Goal: Use online tool/utility: Utilize a website feature to perform a specific function

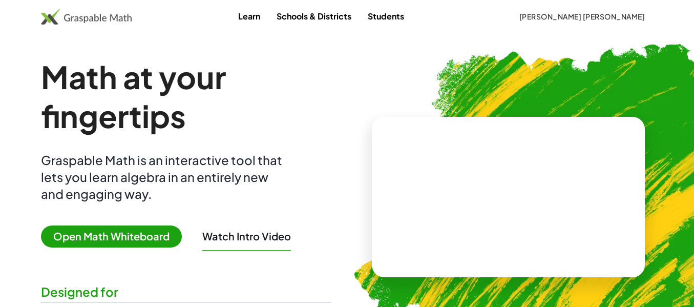
click at [189, 202] on div "Graspable Math is an interactive tool that lets you learn algebra in an entirel…" at bounding box center [164, 177] width 246 height 51
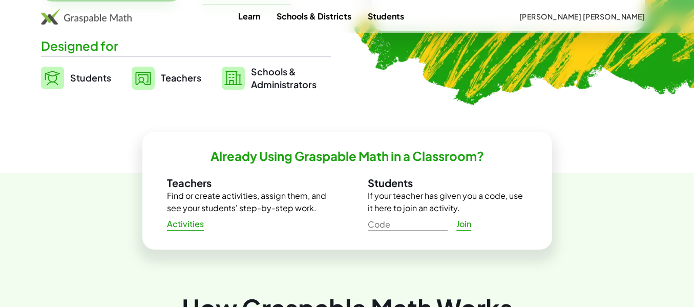
scroll to position [205, 0]
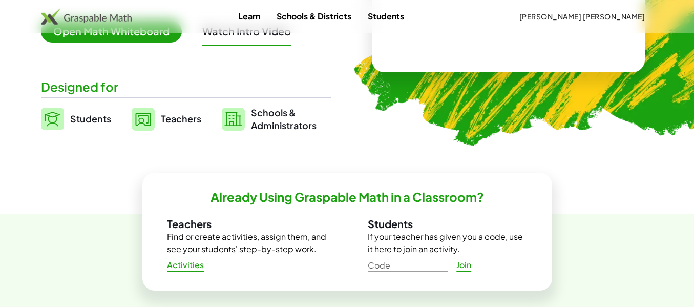
click at [120, 43] on span "Open Math Whiteboard" at bounding box center [111, 32] width 141 height 22
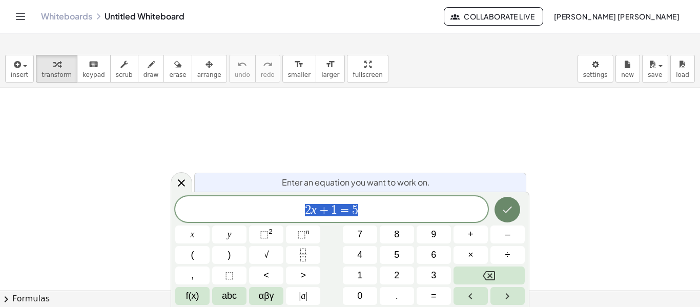
click at [503, 219] on button "Done" at bounding box center [508, 210] width 26 height 26
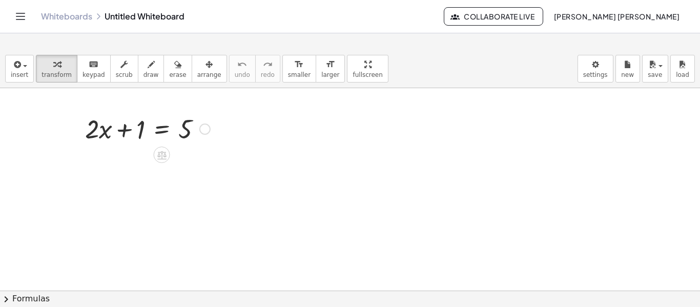
click at [125, 128] on div at bounding box center [147, 128] width 135 height 35
click at [157, 130] on div at bounding box center [147, 128] width 135 height 35
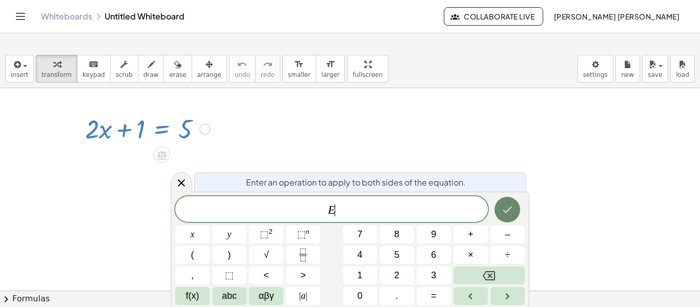
click at [500, 201] on button "Done" at bounding box center [508, 210] width 26 height 26
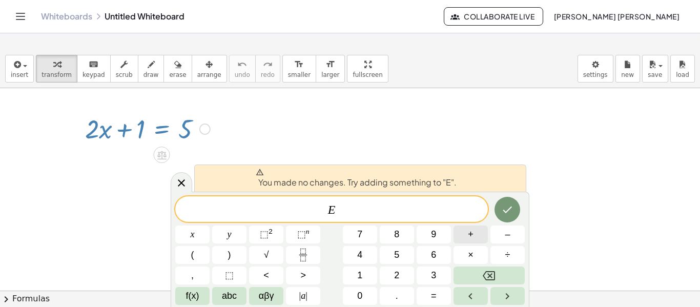
click at [473, 237] on span "+" at bounding box center [471, 235] width 6 height 14
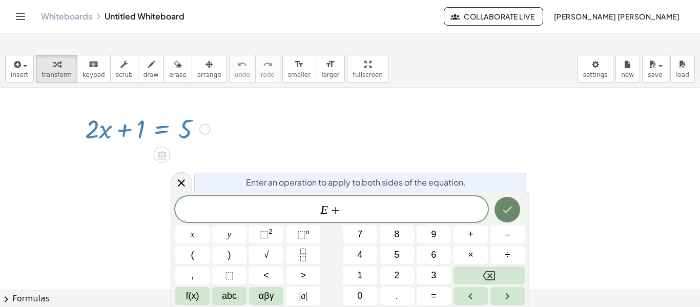
click at [505, 201] on button "Done" at bounding box center [508, 210] width 26 height 26
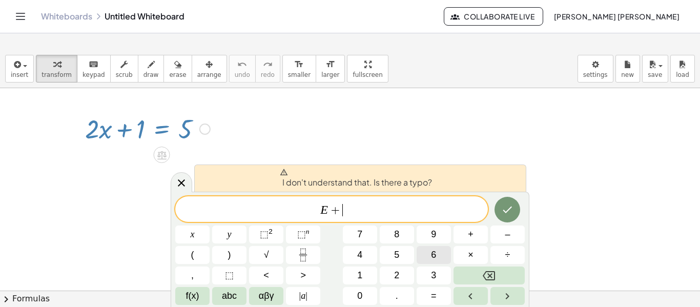
click at [433, 253] on span "6" at bounding box center [433, 255] width 5 height 14
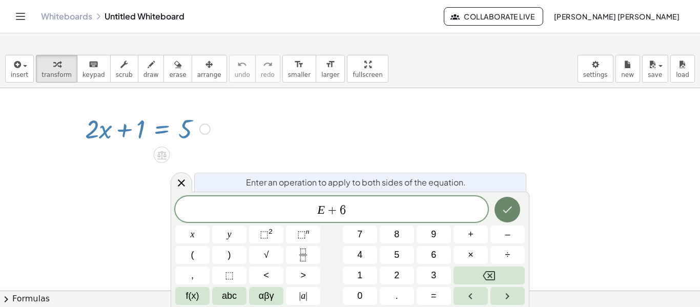
click at [495, 213] on button "Done" at bounding box center [508, 210] width 26 height 26
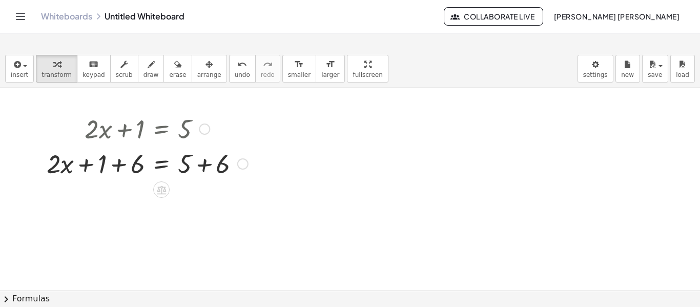
click at [120, 165] on div at bounding box center [148, 163] width 212 height 35
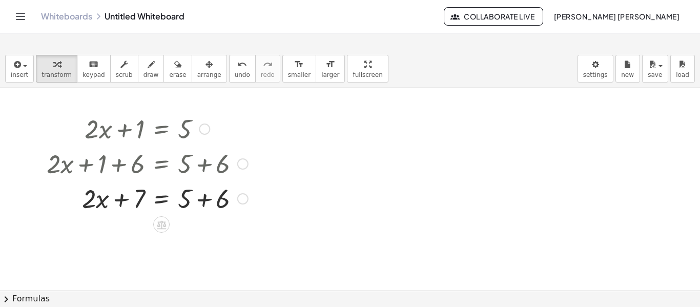
click at [122, 199] on div at bounding box center [148, 197] width 212 height 35
click at [203, 202] on div at bounding box center [148, 197] width 212 height 35
click at [185, 199] on div at bounding box center [148, 197] width 212 height 35
click at [159, 197] on div at bounding box center [148, 197] width 212 height 35
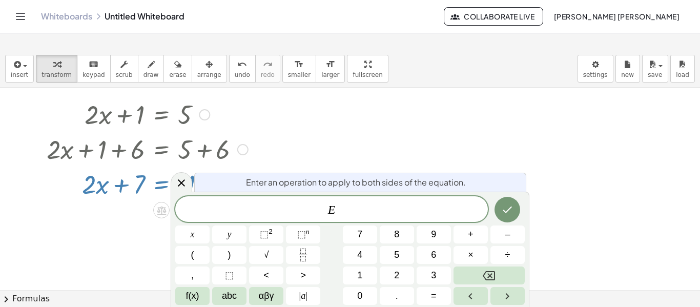
scroll to position [15, 0]
click at [367, 241] on button "7" at bounding box center [360, 235] width 34 height 18
click at [503, 211] on icon "Done" at bounding box center [507, 209] width 12 height 12
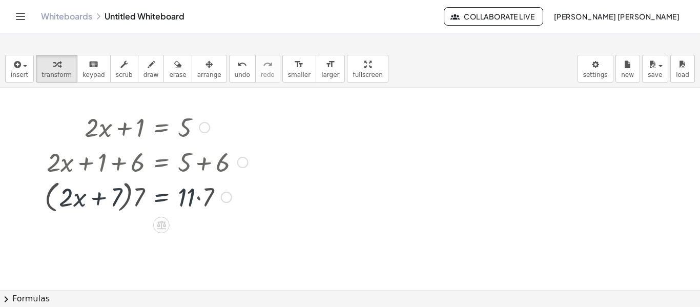
scroll to position [0, 0]
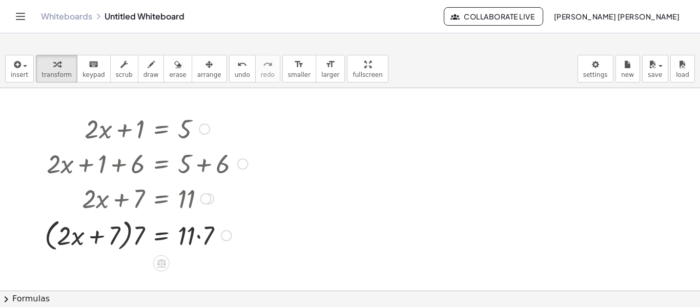
click at [165, 233] on div at bounding box center [146, 234] width 214 height 39
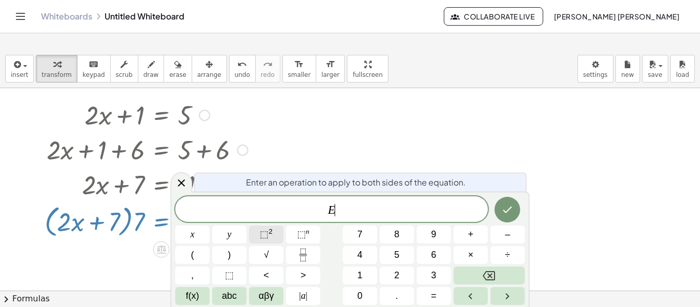
scroll to position [15, 0]
click at [498, 210] on button "Done" at bounding box center [508, 210] width 26 height 26
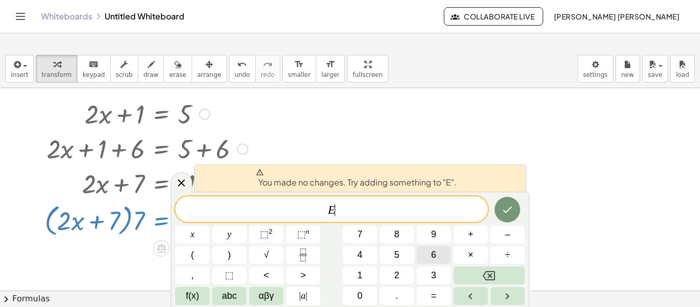
click at [438, 260] on button "6" at bounding box center [434, 255] width 34 height 18
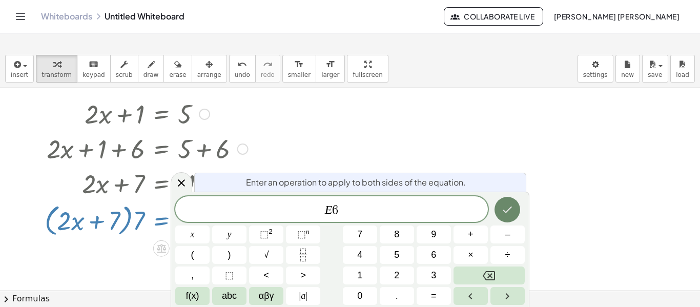
click at [511, 211] on icon "Done" at bounding box center [507, 209] width 12 height 12
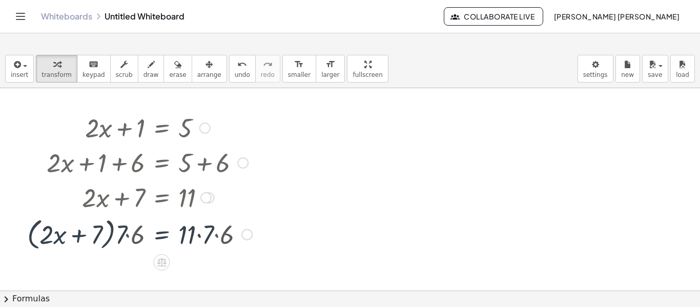
scroll to position [0, 0]
click at [199, 236] on div at bounding box center [138, 234] width 238 height 39
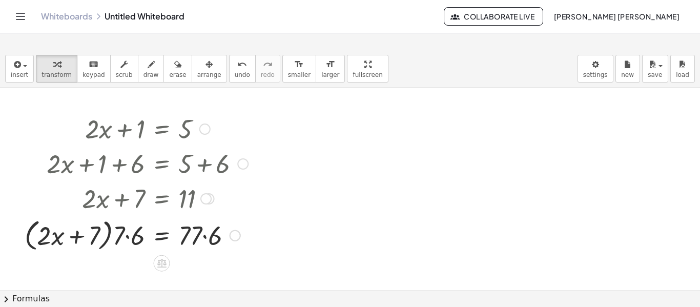
click at [206, 236] on div at bounding box center [136, 234] width 234 height 39
click at [126, 239] on div at bounding box center [136, 234] width 234 height 39
click at [126, 239] on div at bounding box center [138, 234] width 230 height 39
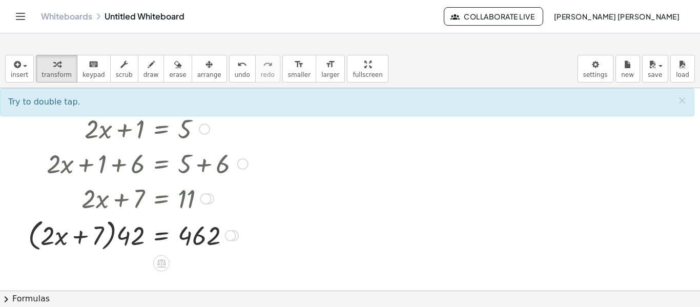
click at [194, 234] on div at bounding box center [138, 234] width 230 height 39
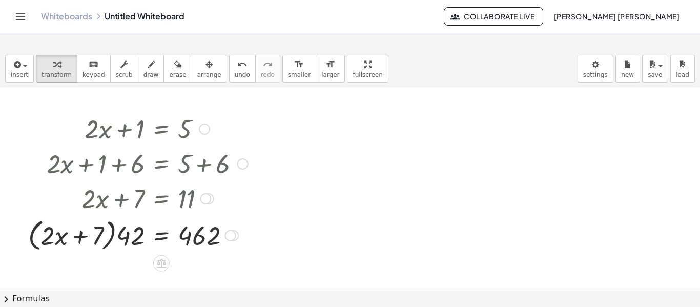
click at [136, 238] on div at bounding box center [138, 234] width 230 height 39
click at [136, 238] on div at bounding box center [133, 234] width 239 height 35
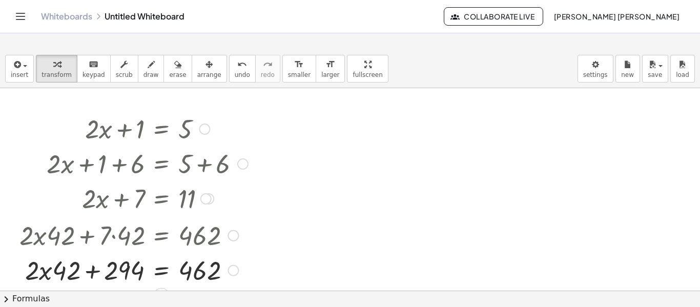
click at [93, 271] on div at bounding box center [133, 269] width 239 height 35
click at [118, 273] on div at bounding box center [133, 269] width 239 height 35
click at [203, 269] on div at bounding box center [133, 269] width 239 height 35
click at [52, 277] on div at bounding box center [133, 269] width 239 height 35
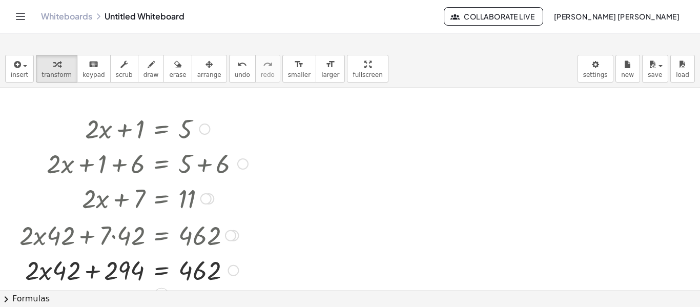
click at [49, 274] on div at bounding box center [133, 269] width 239 height 35
click at [39, 273] on div at bounding box center [133, 269] width 239 height 35
drag, startPoint x: 39, startPoint y: 273, endPoint x: 80, endPoint y: 270, distance: 40.6
click at [41, 272] on div at bounding box center [133, 269] width 239 height 35
drag, startPoint x: 58, startPoint y: 272, endPoint x: 146, endPoint y: 276, distance: 87.2
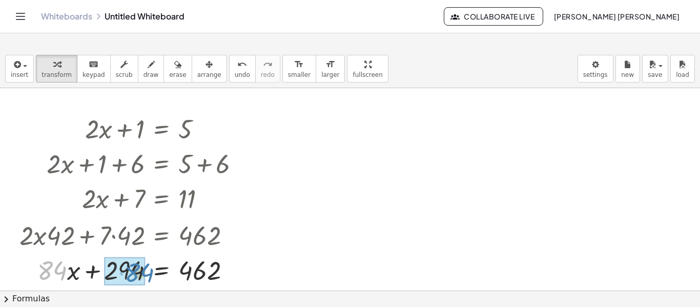
click at [146, 276] on div at bounding box center [133, 269] width 239 height 35
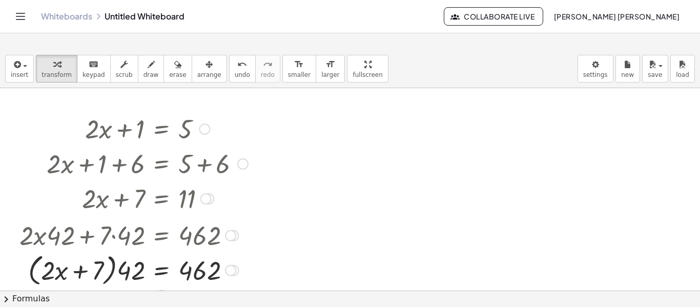
click at [78, 272] on div at bounding box center [133, 269] width 239 height 39
click at [61, 272] on div at bounding box center [133, 269] width 239 height 39
click at [44, 270] on div at bounding box center [133, 269] width 239 height 39
drag, startPoint x: 61, startPoint y: 277, endPoint x: 123, endPoint y: 272, distance: 62.2
click at [123, 272] on div at bounding box center [133, 269] width 239 height 39
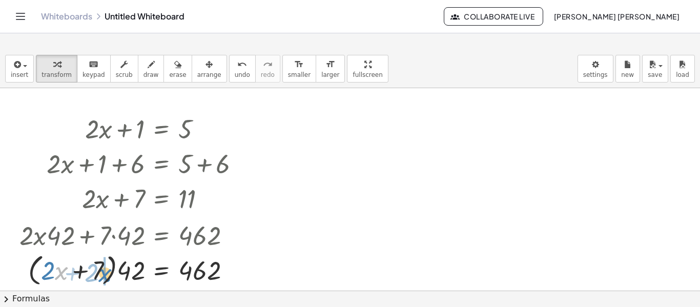
drag, startPoint x: 60, startPoint y: 278, endPoint x: 104, endPoint y: 280, distance: 43.6
click at [67, 273] on div at bounding box center [133, 269] width 239 height 39
drag, startPoint x: 98, startPoint y: 273, endPoint x: 88, endPoint y: 268, distance: 11.7
click at [88, 268] on div at bounding box center [133, 269] width 239 height 39
drag, startPoint x: 94, startPoint y: 271, endPoint x: 71, endPoint y: 270, distance: 23.1
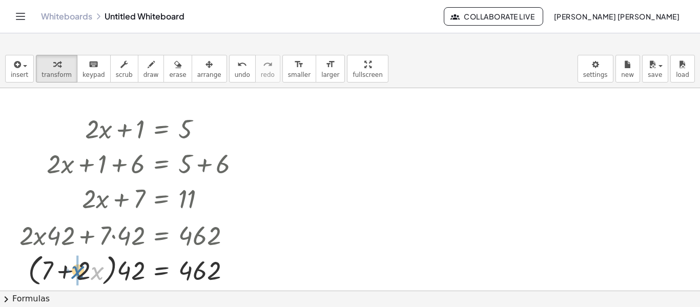
click at [71, 270] on div at bounding box center [133, 269] width 239 height 39
drag, startPoint x: 77, startPoint y: 273, endPoint x: 29, endPoint y: 266, distance: 48.6
click at [29, 266] on div at bounding box center [133, 269] width 239 height 39
click at [74, 275] on div at bounding box center [133, 269] width 239 height 39
click at [204, 272] on div at bounding box center [133, 269] width 239 height 39
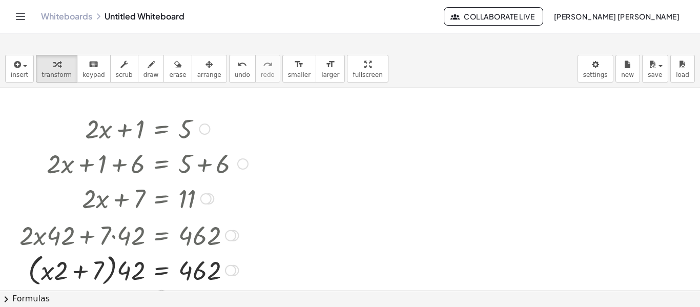
click at [229, 272] on div at bounding box center [230, 270] width 11 height 11
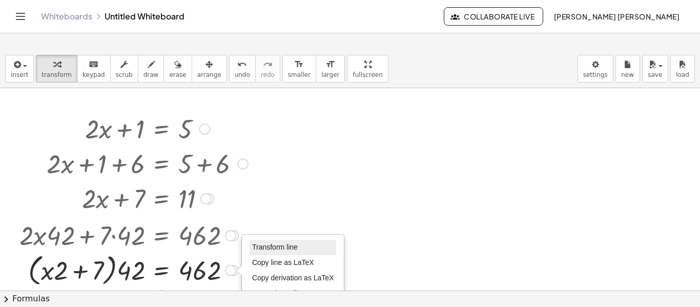
click at [275, 247] on span "Transform line" at bounding box center [275, 247] width 46 height 8
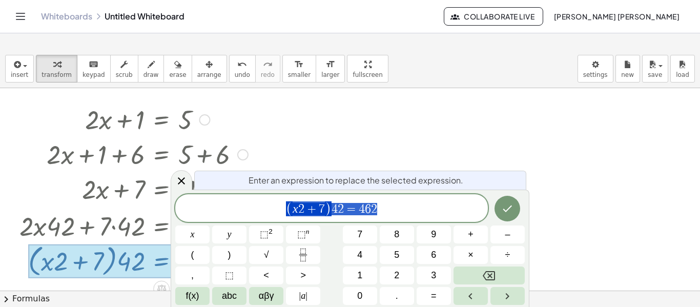
scroll to position [15, 0]
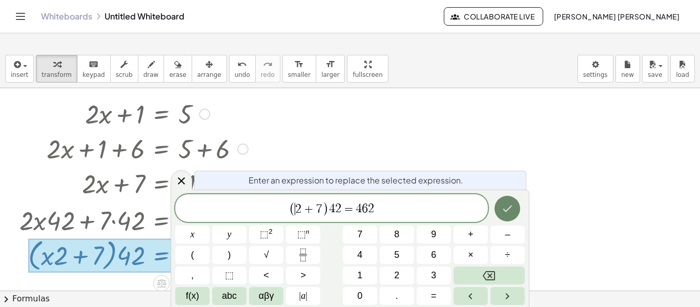
click at [501, 201] on button "Done" at bounding box center [508, 209] width 26 height 26
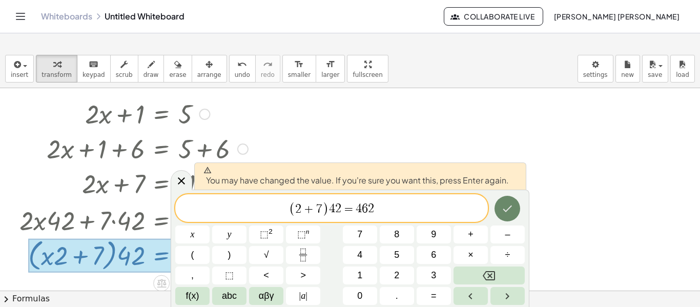
click at [505, 215] on button "Done" at bounding box center [508, 209] width 26 height 26
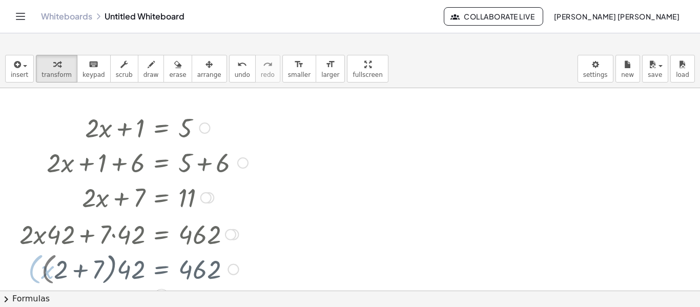
scroll to position [0, 0]
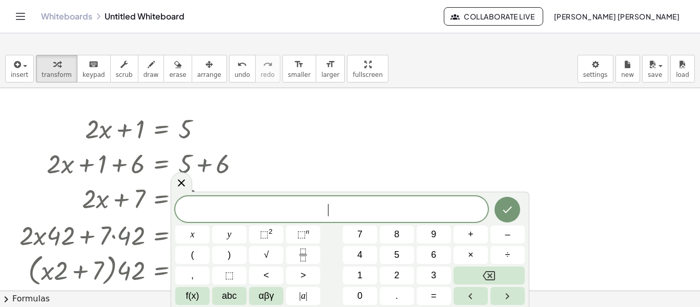
scroll to position [21, 0]
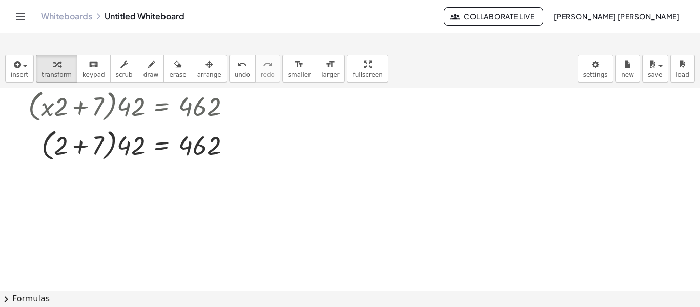
scroll to position [123, 0]
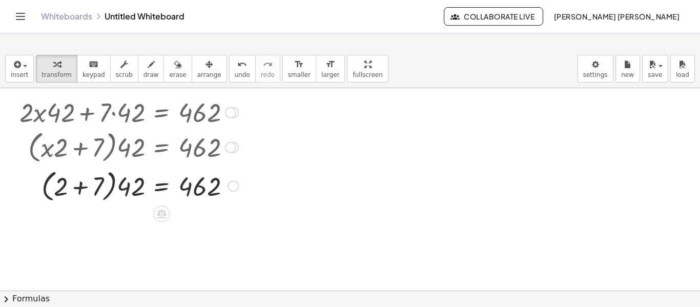
click at [158, 186] on div at bounding box center [133, 185] width 239 height 39
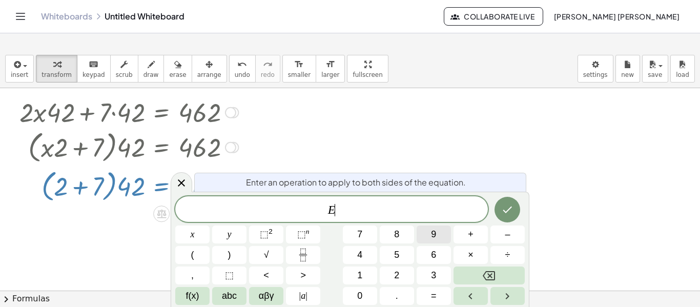
click at [424, 237] on button "9" at bounding box center [434, 235] width 34 height 18
click at [516, 210] on button "Done" at bounding box center [508, 210] width 26 height 26
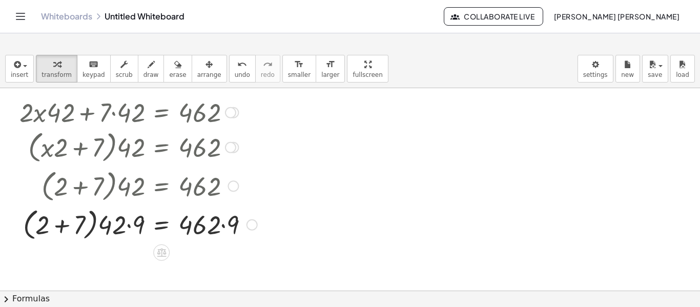
click at [131, 226] on div at bounding box center [138, 223] width 248 height 39
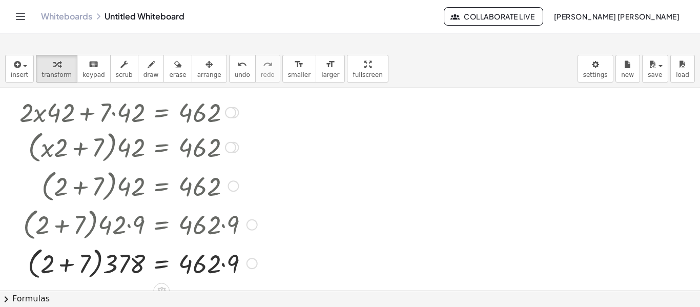
click at [222, 262] on div at bounding box center [138, 262] width 248 height 39
click at [197, 268] on div at bounding box center [138, 262] width 248 height 39
click at [158, 263] on div at bounding box center [138, 262] width 248 height 39
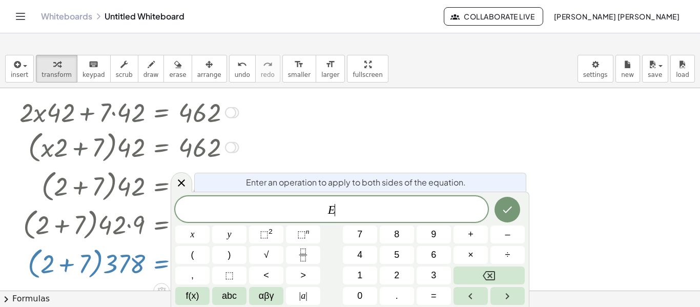
click at [78, 264] on div at bounding box center [138, 262] width 248 height 39
click at [68, 265] on div at bounding box center [138, 262] width 248 height 39
click at [509, 203] on icon "Done" at bounding box center [507, 209] width 12 height 12
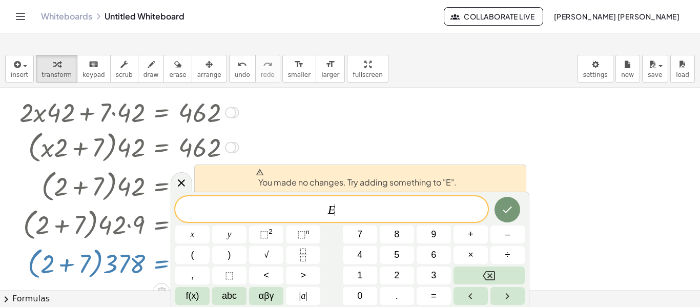
click at [575, 192] on div at bounding box center [350, 215] width 700 height 501
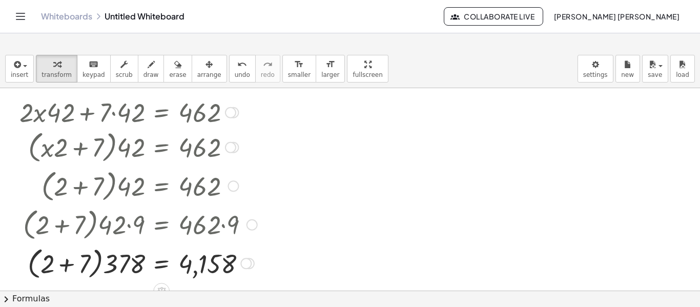
click at [69, 266] on div at bounding box center [138, 262] width 248 height 39
click at [101, 265] on div at bounding box center [138, 262] width 248 height 35
click at [154, 262] on div at bounding box center [138, 263] width 248 height 34
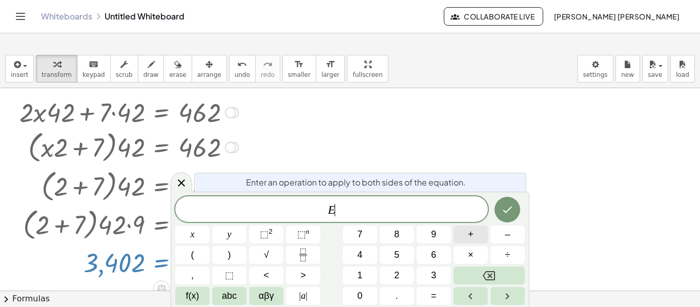
click at [470, 238] on span "+" at bounding box center [471, 235] width 6 height 14
click at [365, 293] on button "0" at bounding box center [360, 296] width 34 height 18
click at [506, 200] on button "Done" at bounding box center [508, 210] width 26 height 26
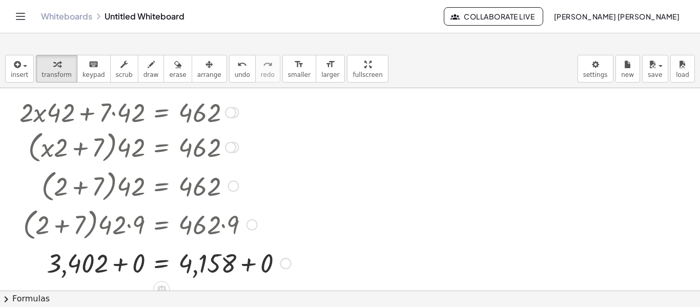
click at [121, 262] on div at bounding box center [155, 262] width 282 height 35
click at [252, 263] on div at bounding box center [155, 262] width 282 height 35
click at [252, 263] on div "Transform line Copy line as LaTeX Copy derivation as LaTeX Expand new lines: On" at bounding box center [248, 263] width 11 height 11
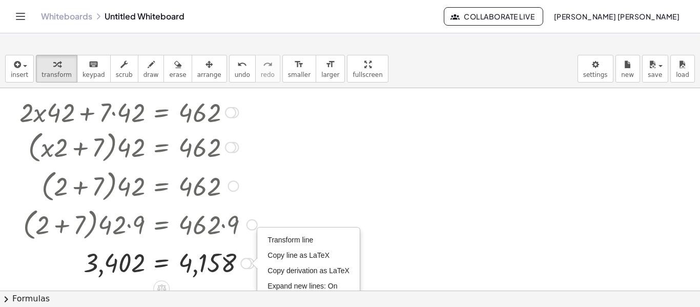
click at [280, 232] on div "Transform line Copy line as LaTeX Copy derivation as LaTeX Expand new lines: On" at bounding box center [308, 263] width 101 height 71
click at [279, 236] on span "Transform line" at bounding box center [291, 240] width 46 height 8
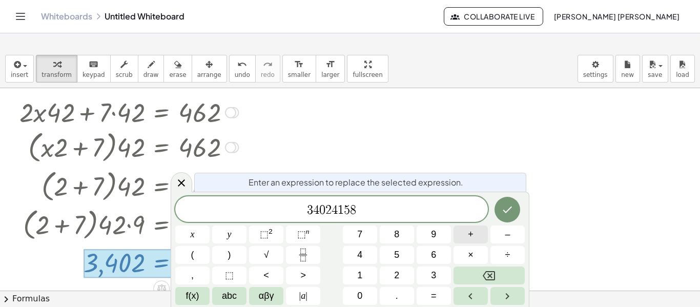
click at [481, 236] on button "+" at bounding box center [471, 235] width 34 height 18
click at [210, 226] on div at bounding box center [192, 235] width 34 height 18
click at [513, 208] on icon "Done" at bounding box center [507, 209] width 12 height 12
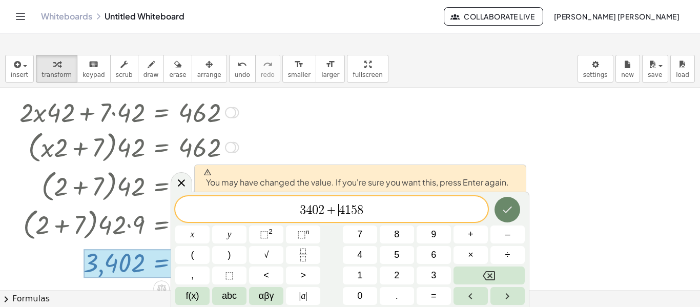
click at [513, 208] on icon "Done" at bounding box center [507, 209] width 12 height 12
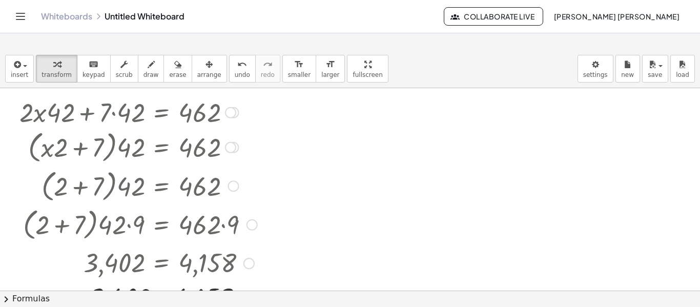
click at [500, 244] on div at bounding box center [350, 215] width 700 height 501
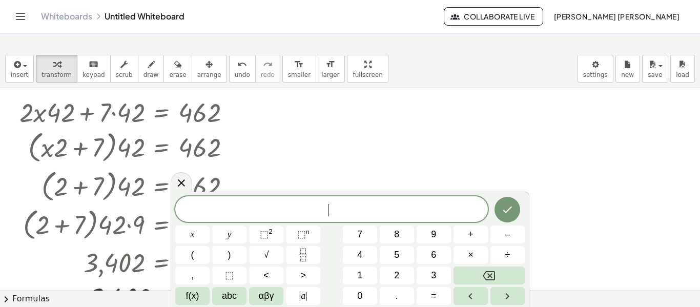
click at [498, 163] on div at bounding box center [350, 215] width 700 height 501
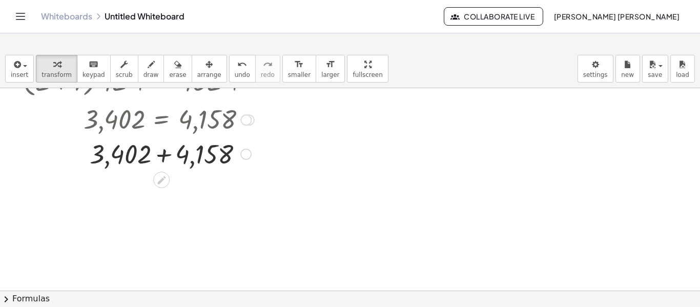
scroll to position [246, 0]
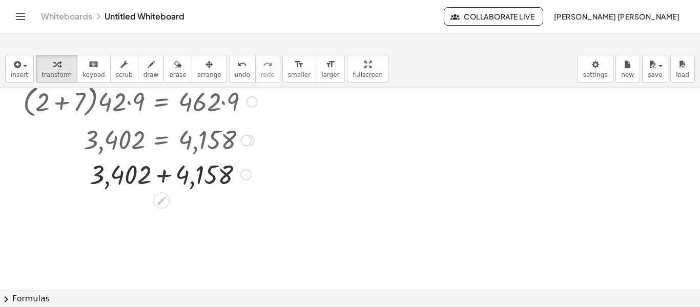
click at [161, 174] on div at bounding box center [138, 173] width 248 height 35
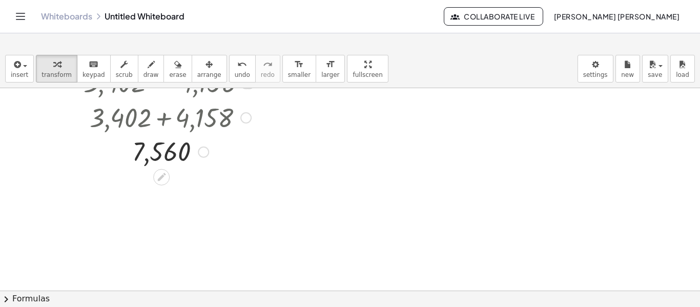
scroll to position [323, 0]
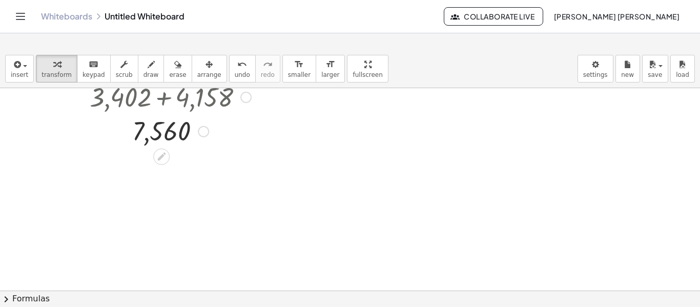
click at [171, 135] on div at bounding box center [138, 131] width 248 height 34
click at [208, 131] on div at bounding box center [203, 131] width 11 height 11
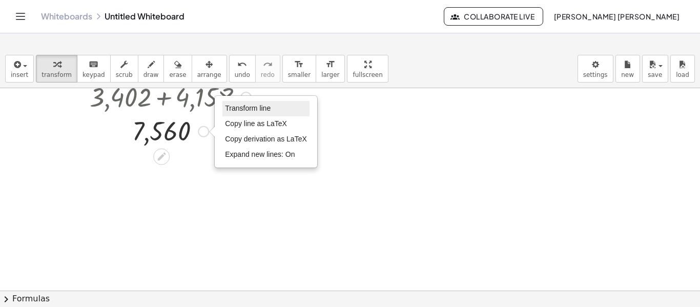
click at [268, 110] on span "Transform line" at bounding box center [248, 108] width 46 height 8
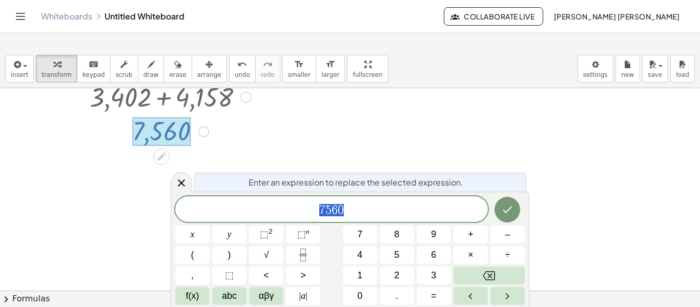
click at [378, 212] on span "7 5 6 0" at bounding box center [331, 210] width 313 height 14
click at [466, 230] on button "+" at bounding box center [471, 235] width 34 height 18
click at [363, 229] on button "7" at bounding box center [360, 235] width 34 height 18
click at [403, 253] on button "5" at bounding box center [397, 255] width 34 height 18
click at [427, 254] on button "6" at bounding box center [434, 255] width 34 height 18
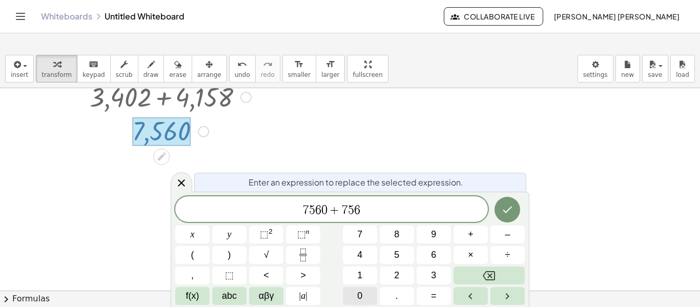
click at [361, 294] on span "0" at bounding box center [359, 296] width 5 height 14
click at [508, 207] on icon "Done" at bounding box center [507, 209] width 12 height 12
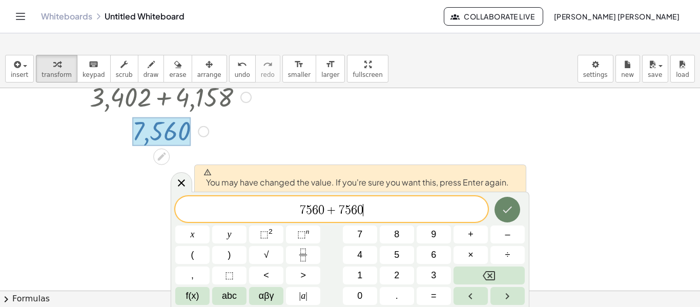
click at [508, 207] on icon "Done" at bounding box center [507, 209] width 12 height 12
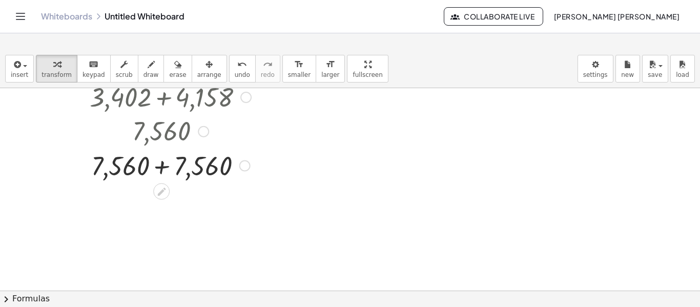
click at [162, 163] on div at bounding box center [138, 165] width 248 height 35
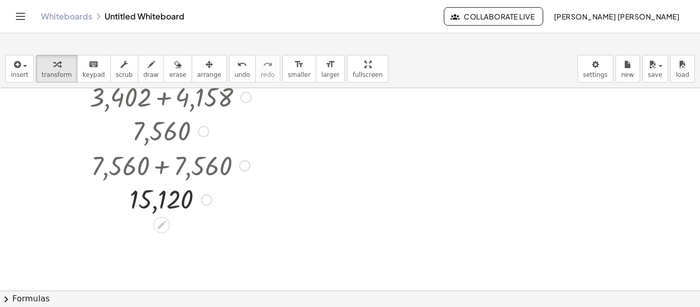
click at [207, 204] on div "Transform line Copy line as LaTeX Copy derivation as LaTeX Expand new lines: On" at bounding box center [206, 199] width 11 height 11
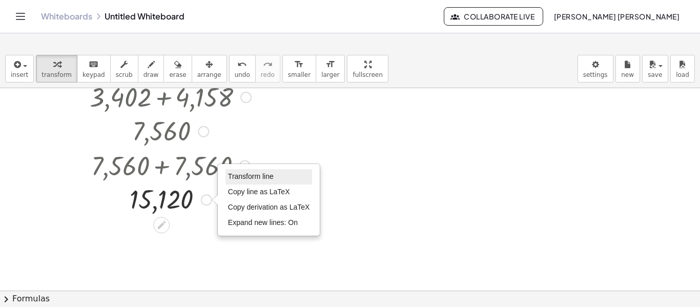
click at [241, 176] on span "Transform line" at bounding box center [251, 176] width 46 height 8
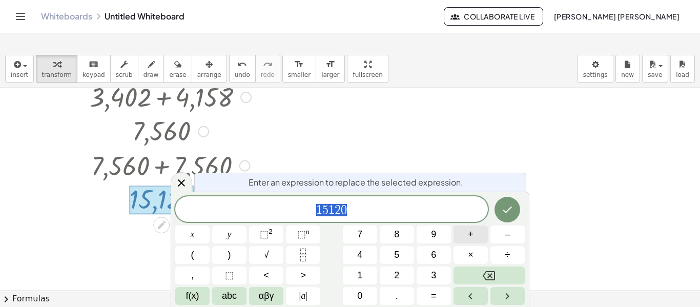
click at [464, 235] on button "+" at bounding box center [471, 235] width 34 height 18
click at [476, 274] on button "Backspace" at bounding box center [489, 276] width 71 height 18
click at [603, 149] on div at bounding box center [350, 66] width 700 height 602
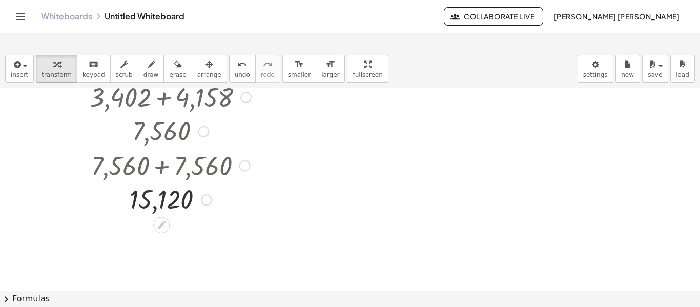
click at [202, 201] on div "Transform line Copy line as LaTeX Copy derivation as LaTeX Expand new lines: On" at bounding box center [206, 199] width 11 height 11
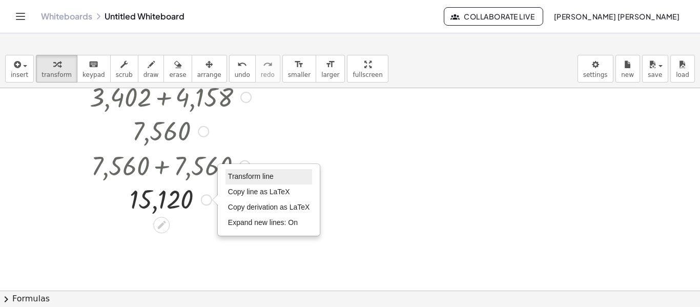
click at [273, 178] on span "Transform line" at bounding box center [251, 176] width 46 height 8
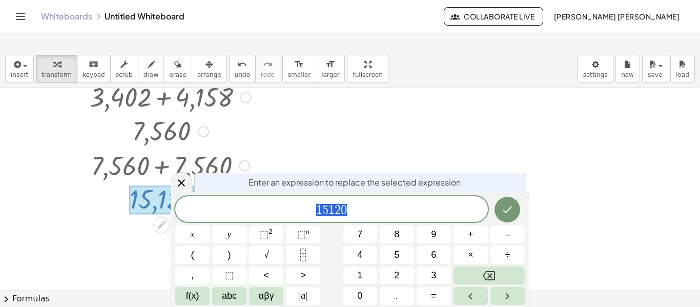
click at [358, 208] on span "1 5 1 2 0" at bounding box center [331, 210] width 313 height 14
click at [468, 233] on span "+" at bounding box center [471, 235] width 6 height 14
click at [508, 210] on icon "Done" at bounding box center [507, 210] width 9 height 7
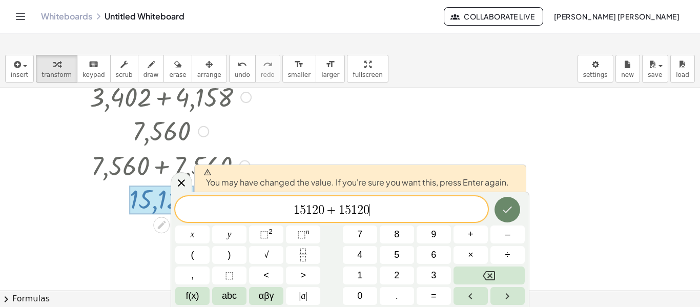
click at [508, 210] on icon "Done" at bounding box center [507, 210] width 9 height 7
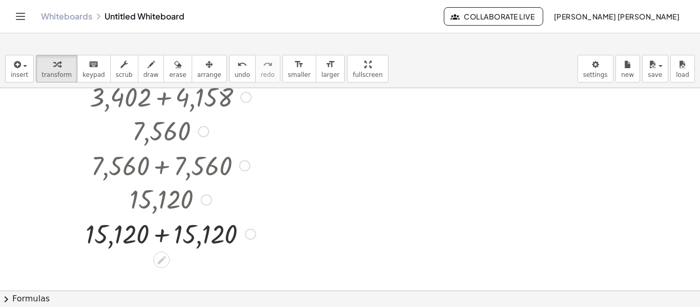
click at [162, 235] on div at bounding box center [138, 233] width 248 height 35
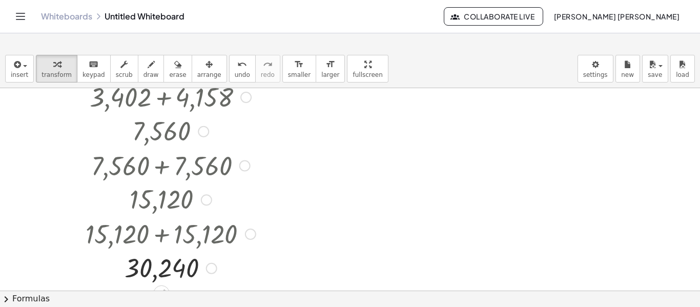
click at [211, 271] on div "Transform line Copy line as LaTeX Copy derivation as LaTeX Expand new lines: On" at bounding box center [211, 268] width 11 height 11
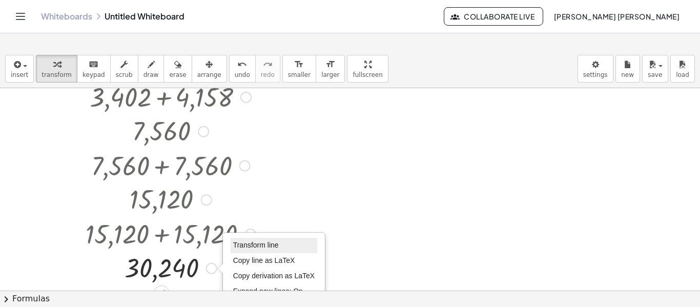
click at [244, 244] on span "Transform line" at bounding box center [256, 245] width 46 height 8
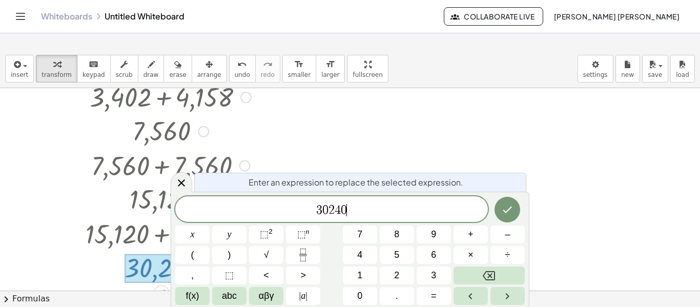
click at [452, 210] on span "3 0 2 4 0 ​" at bounding box center [331, 210] width 313 height 14
click at [463, 233] on button "+" at bounding box center [471, 235] width 34 height 18
click at [515, 211] on button "Done" at bounding box center [508, 210] width 26 height 26
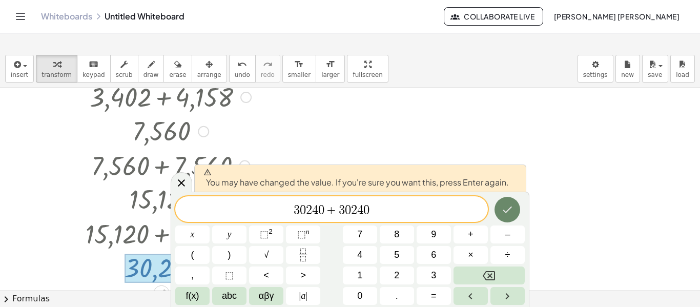
click at [513, 211] on icon "Done" at bounding box center [507, 209] width 12 height 12
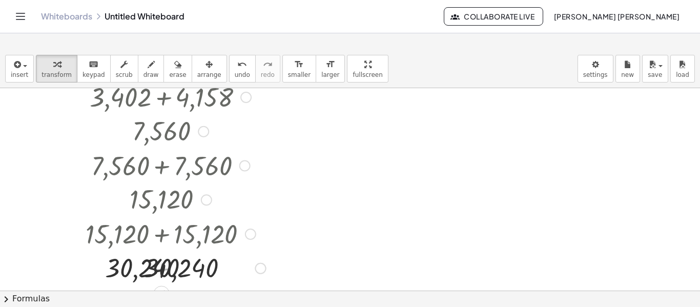
click at [511, 210] on div at bounding box center [350, 66] width 700 height 602
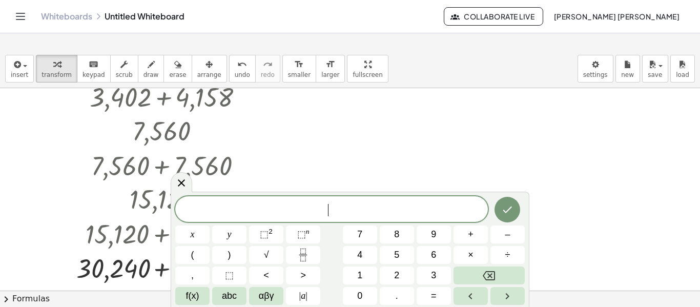
scroll to position [344, 0]
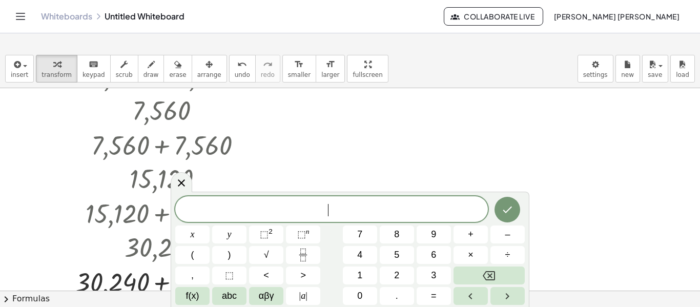
click at [496, 123] on div at bounding box center [350, 45] width 700 height 602
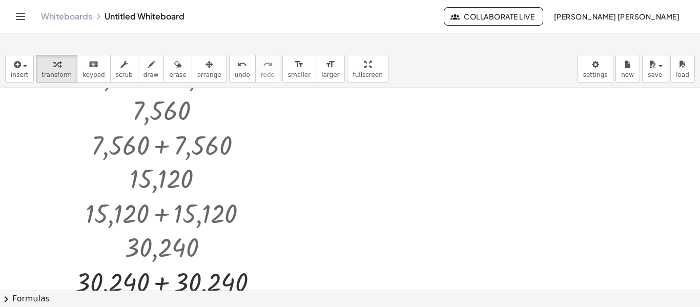
click at [496, 123] on div at bounding box center [350, 45] width 700 height 602
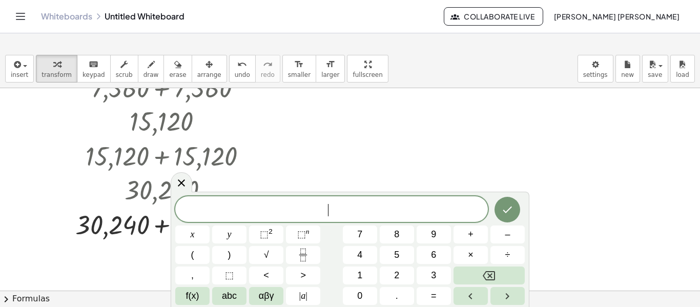
click at [496, 123] on div at bounding box center [350, 88] width 700 height 803
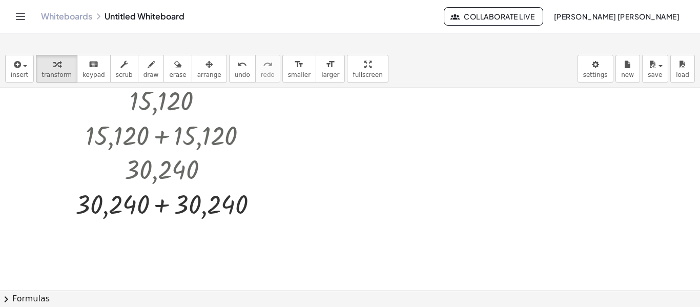
scroll to position [463, 0]
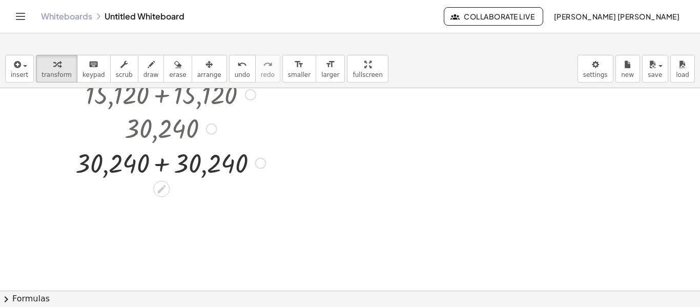
click at [160, 164] on div at bounding box center [142, 162] width 256 height 35
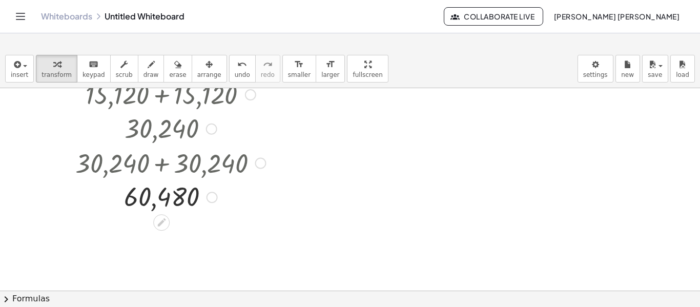
click at [214, 198] on div "Transform line Copy line as LaTeX Copy derivation as LaTeX Expand new lines: On" at bounding box center [212, 197] width 11 height 11
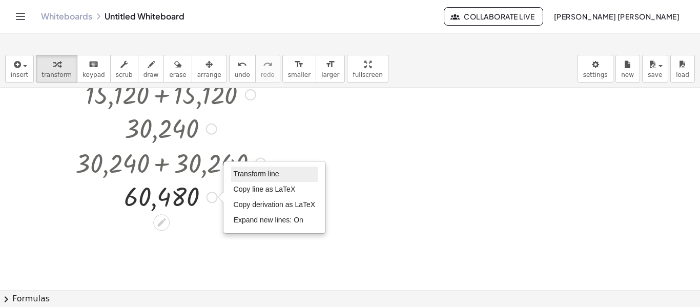
click at [243, 173] on span "Transform line" at bounding box center [257, 174] width 46 height 8
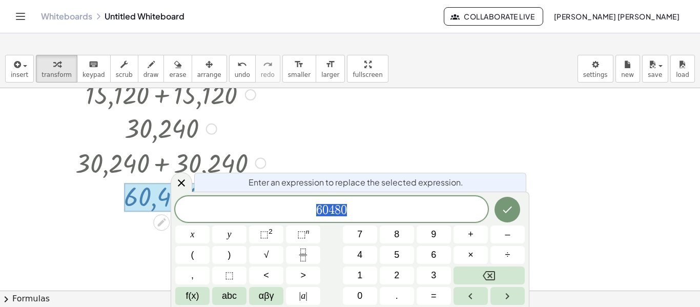
click at [357, 209] on span "6 0 4 8 0" at bounding box center [331, 210] width 313 height 14
drag, startPoint x: 316, startPoint y: 211, endPoint x: 370, endPoint y: 200, distance: 54.3
drag, startPoint x: 323, startPoint y: 210, endPoint x: 385, endPoint y: 206, distance: 61.6
click at [385, 206] on span "6 0 4 8 0" at bounding box center [331, 210] width 313 height 14
drag, startPoint x: 314, startPoint y: 212, endPoint x: 352, endPoint y: 217, distance: 38.3
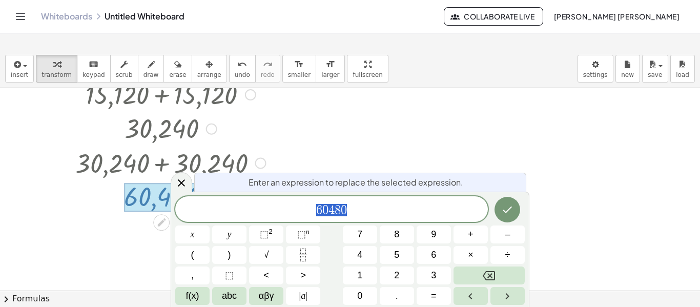
click at [352, 217] on div "***** 6 0 4 8 0" at bounding box center [331, 209] width 313 height 26
click at [349, 208] on span "6 0 4 8 0 ​" at bounding box center [331, 210] width 313 height 14
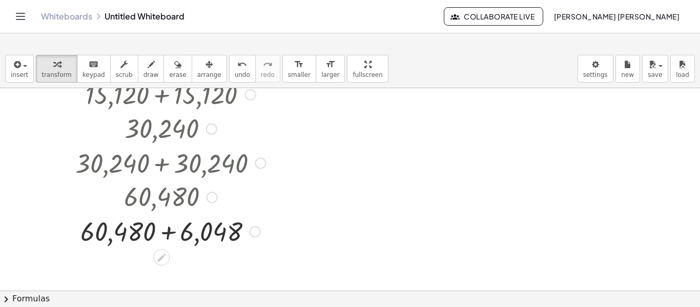
click at [166, 233] on div at bounding box center [142, 230] width 256 height 35
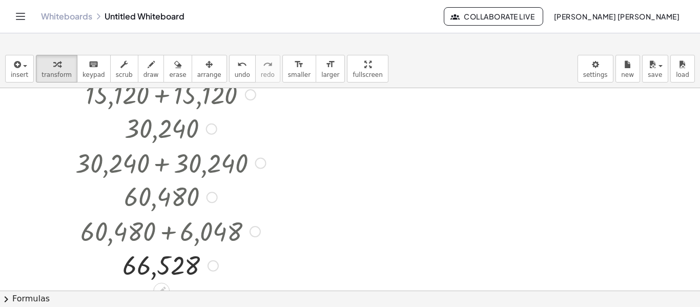
click at [254, 233] on div at bounding box center [255, 231] width 11 height 11
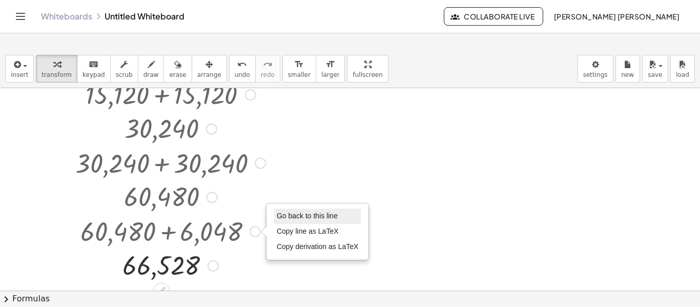
click at [282, 213] on span "Go back to this line" at bounding box center [307, 216] width 61 height 8
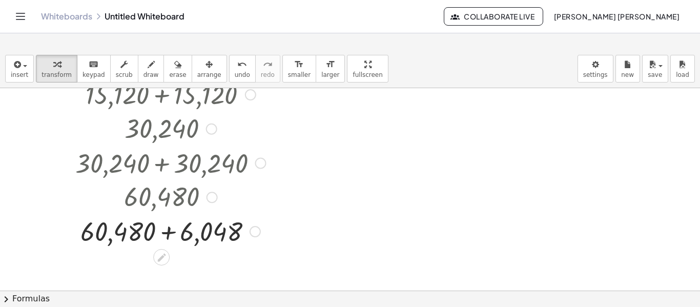
click at [256, 230] on div "Go back to this line Copy line as LaTeX Copy derivation as LaTeX" at bounding box center [255, 231] width 11 height 11
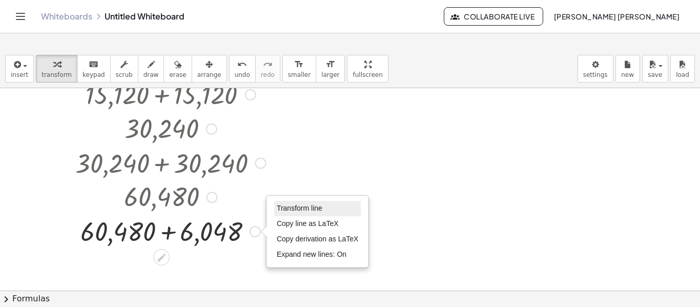
click at [283, 207] on span "Transform line" at bounding box center [300, 208] width 46 height 8
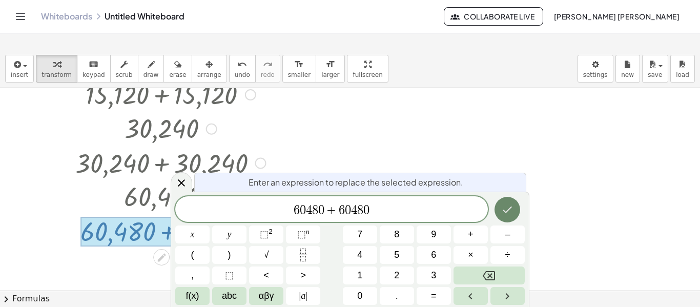
click at [511, 211] on icon "Done" at bounding box center [507, 209] width 12 height 12
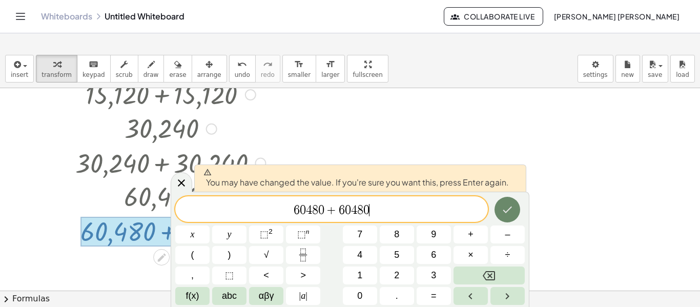
click at [511, 211] on icon "Done" at bounding box center [507, 209] width 12 height 12
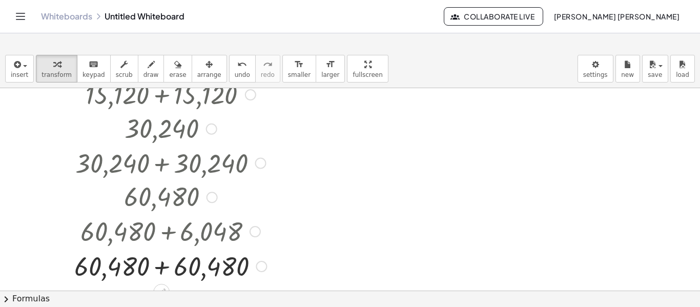
click at [162, 268] on div at bounding box center [142, 265] width 257 height 35
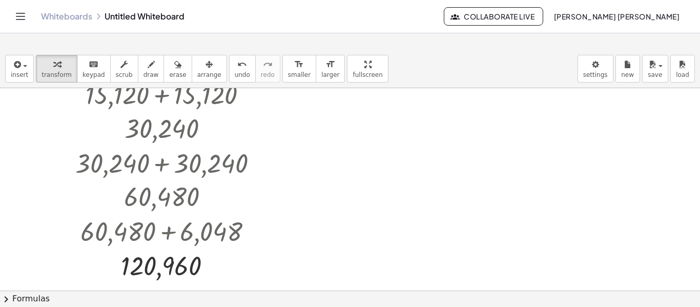
click at [429, 239] on div at bounding box center [350, 26] width 700 height 803
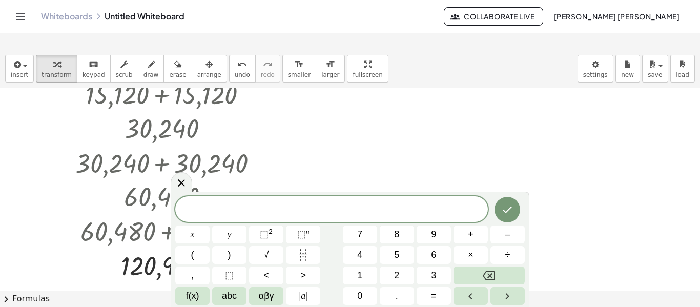
click at [510, 186] on div at bounding box center [350, 26] width 700 height 803
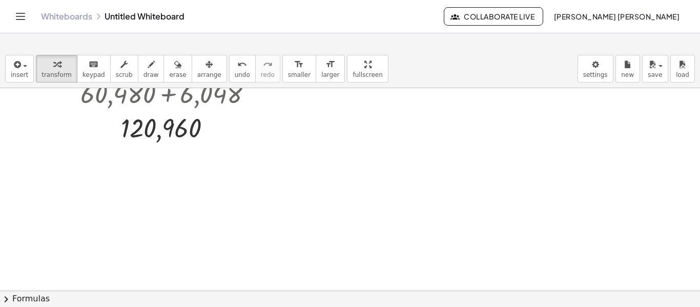
scroll to position [602, 0]
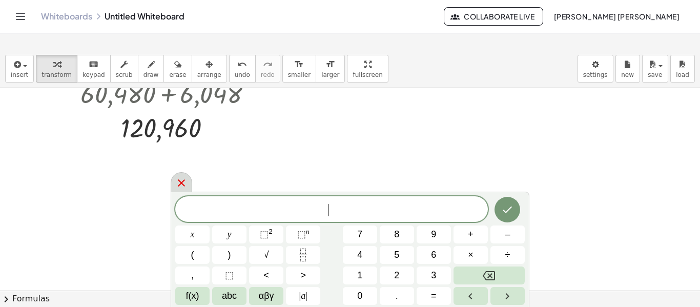
click at [173, 189] on div at bounding box center [182, 182] width 22 height 20
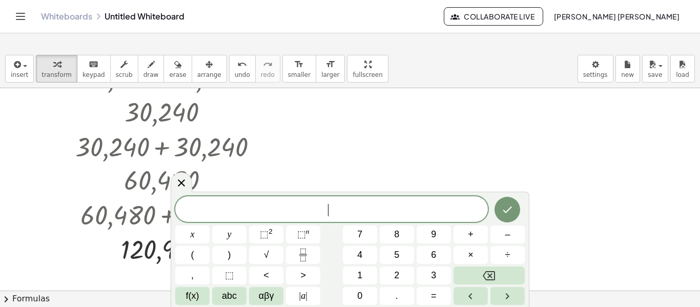
click at [357, 147] on div at bounding box center [350, 10] width 700 height 803
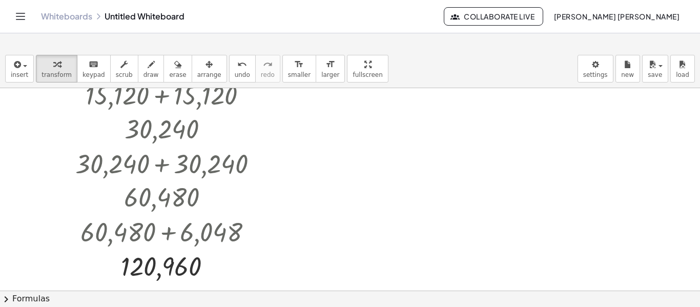
scroll to position [442, 0]
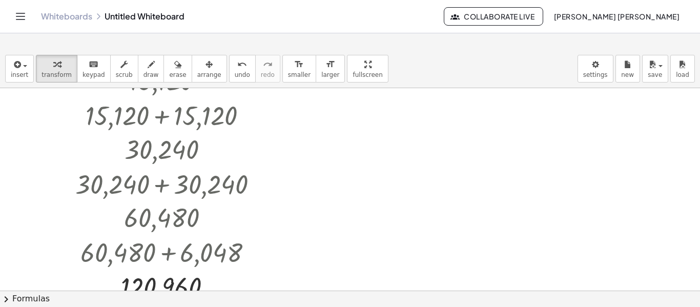
click at [346, 187] on div at bounding box center [350, 47] width 700 height 803
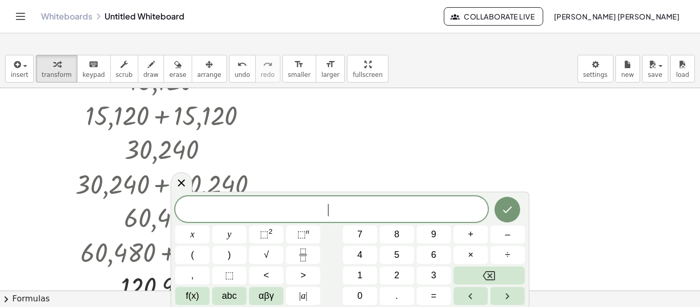
click at [323, 173] on div at bounding box center [350, 47] width 700 height 803
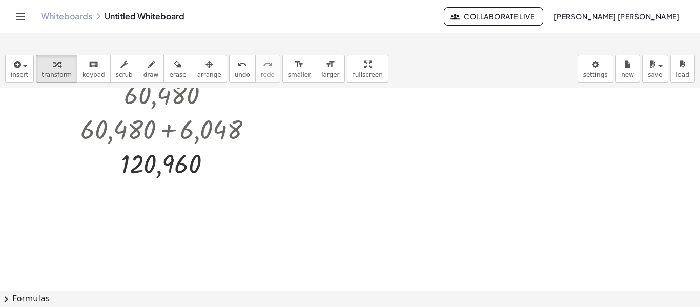
scroll to position [585, 0]
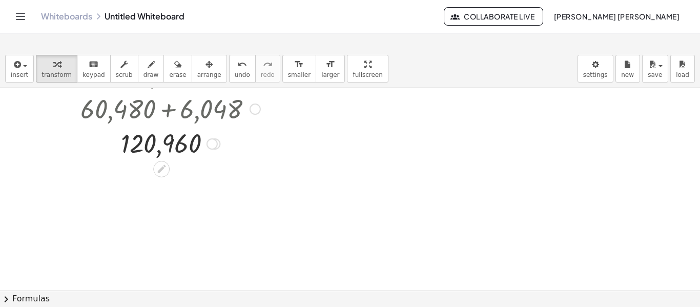
click at [212, 145] on div at bounding box center [212, 143] width 11 height 11
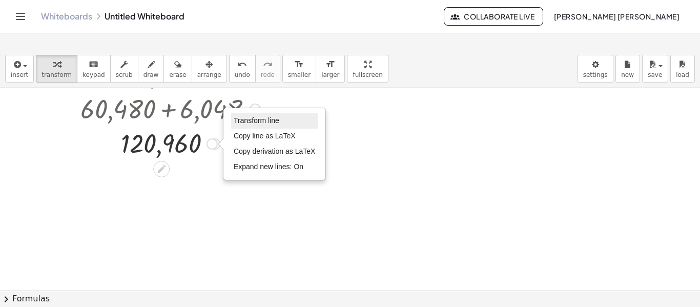
click at [265, 122] on span "Transform line" at bounding box center [257, 120] width 46 height 8
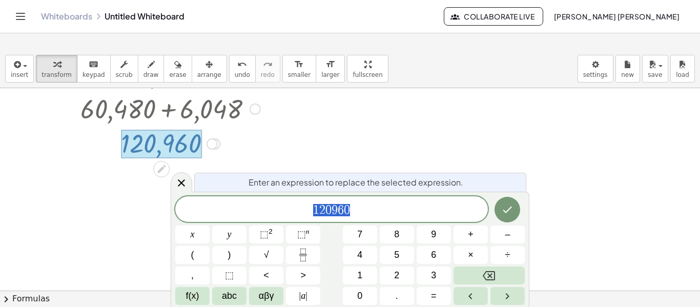
click at [355, 207] on span "1 2 0 9 6 0" at bounding box center [331, 210] width 313 height 14
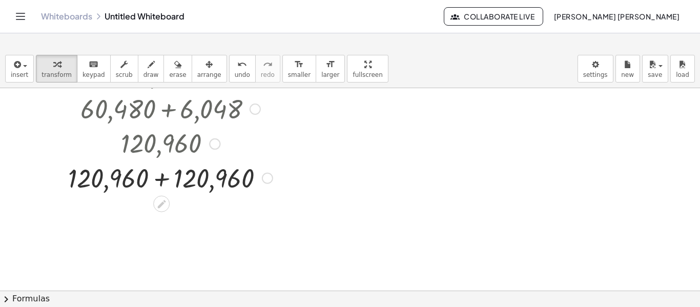
click at [163, 179] on div at bounding box center [145, 177] width 263 height 35
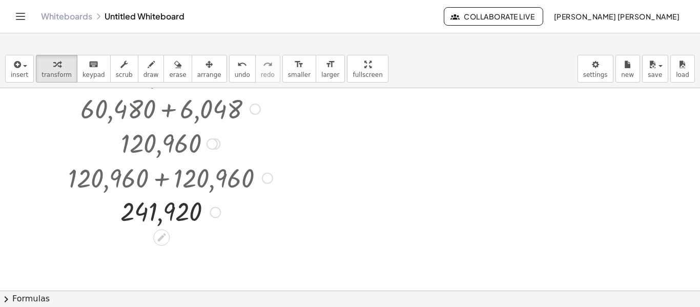
click at [163, 179] on div at bounding box center [145, 177] width 263 height 35
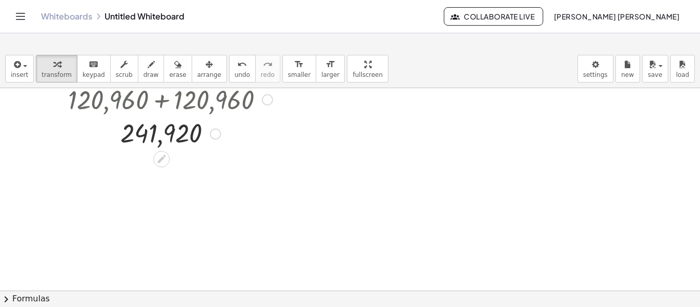
scroll to position [705, 0]
